Goal: Information Seeking & Learning: Learn about a topic

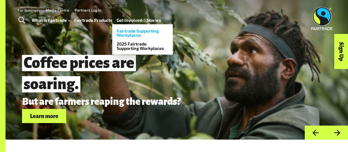
click at [128, 30] on link "Fairtrade Supporting Workplaces" at bounding box center [142, 32] width 61 height 13
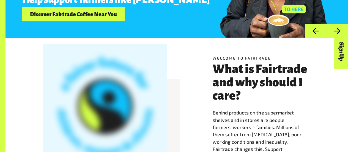
scroll to position [102, 0]
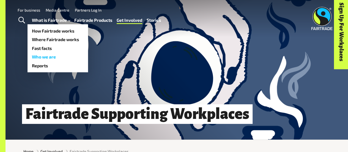
click at [49, 58] on link "Who we are" at bounding box center [58, 57] width 61 height 9
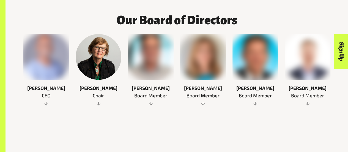
scroll to position [285, 0]
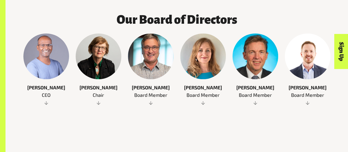
click at [209, 58] on div at bounding box center [203, 56] width 46 height 46
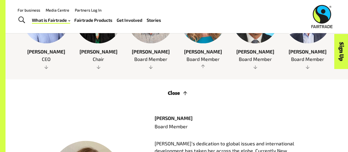
scroll to position [321, 0]
click at [246, 43] on div at bounding box center [256, 21] width 46 height 46
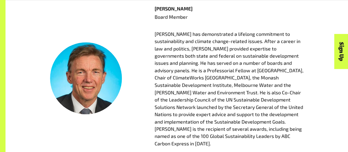
scroll to position [431, 0]
click at [246, 43] on p "John has demonstrated a lifelong commitment to sustainability and climate chang…" at bounding box center [230, 88] width 150 height 117
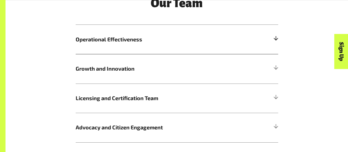
scroll to position [843, 0]
click at [234, 25] on h5 "Operational Effectiveness" at bounding box center [177, 39] width 203 height 29
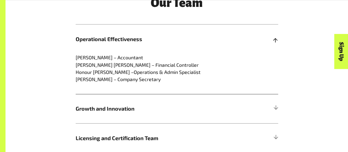
click at [234, 25] on h5 "Operational Effectiveness" at bounding box center [177, 39] width 203 height 29
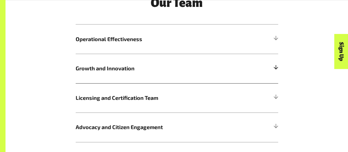
click at [226, 54] on h5 "Growth and Innovation" at bounding box center [177, 68] width 203 height 29
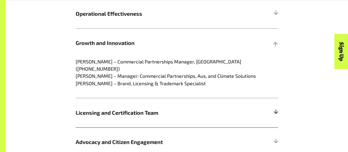
click at [271, 98] on h5 "Licensing and Certification Team" at bounding box center [177, 112] width 203 height 29
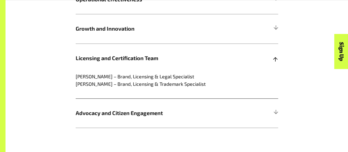
scroll to position [884, 0]
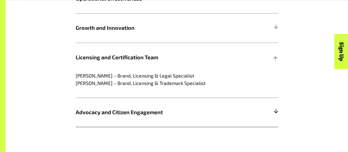
click at [270, 98] on h5 "Advocacy and Citizen Engagement" at bounding box center [177, 112] width 203 height 29
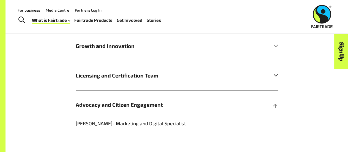
scroll to position [868, 0]
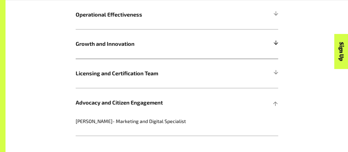
click at [248, 37] on h5 "Growth and Innovation" at bounding box center [177, 43] width 203 height 29
